Goal: Check status: Check status

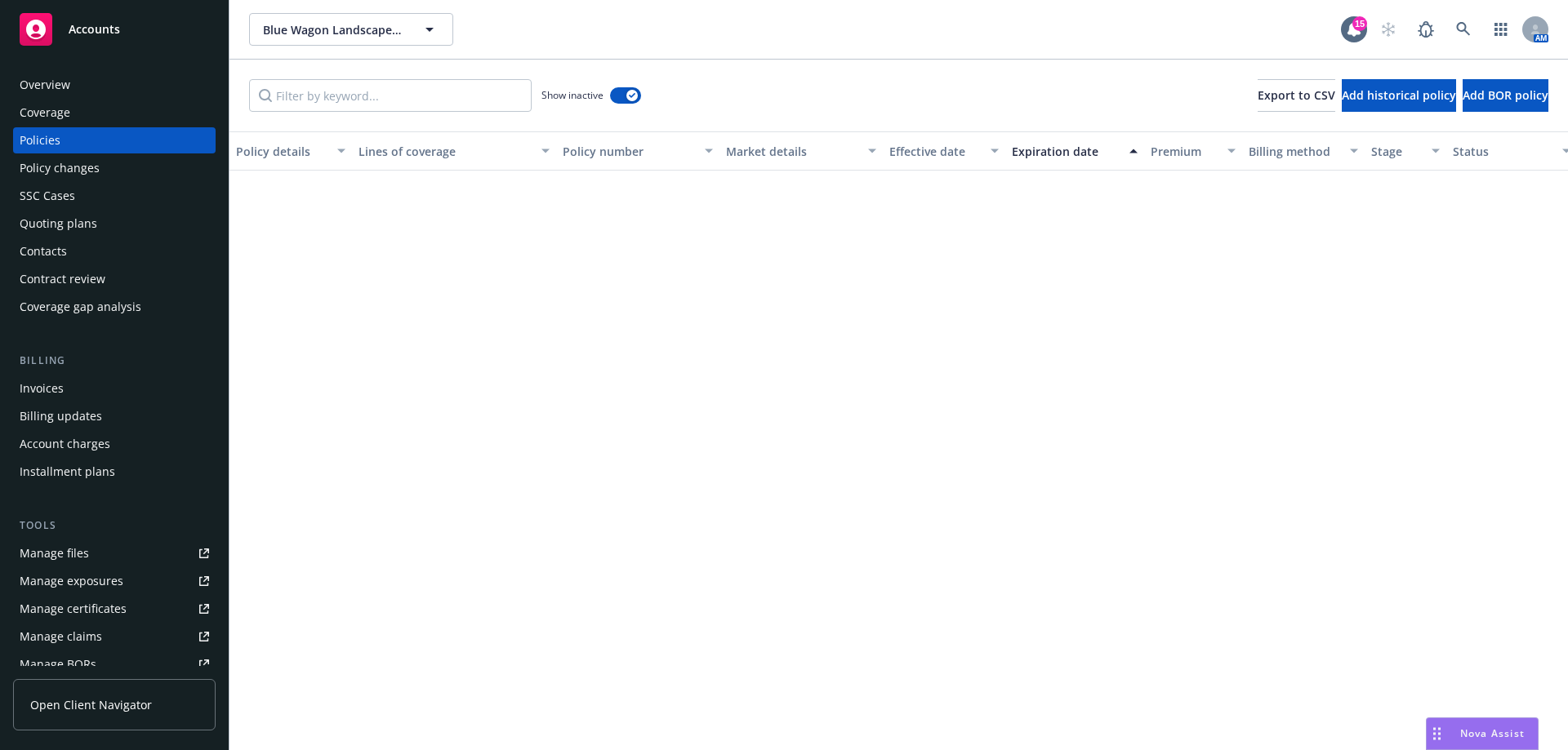
scroll to position [1368, 0]
